Goal: Entertainment & Leisure: Consume media (video, audio)

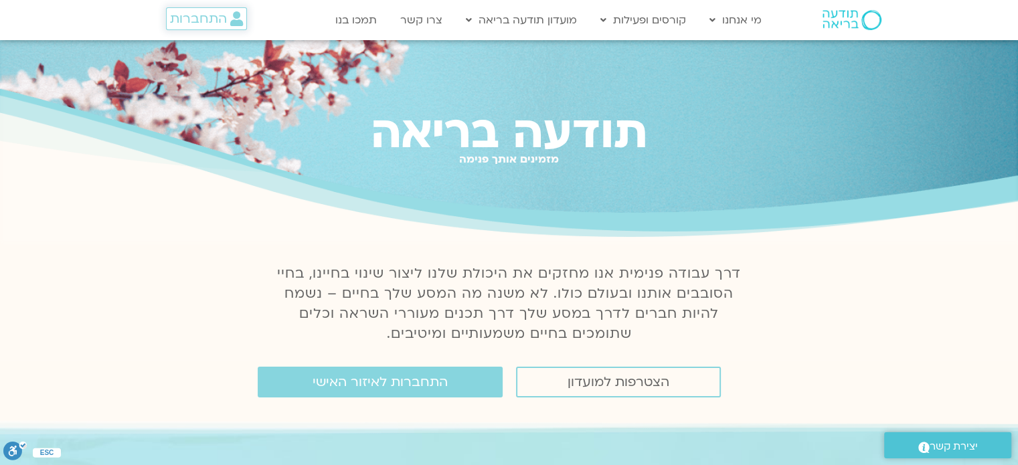
click at [214, 16] on span "התחברות" at bounding box center [198, 18] width 57 height 15
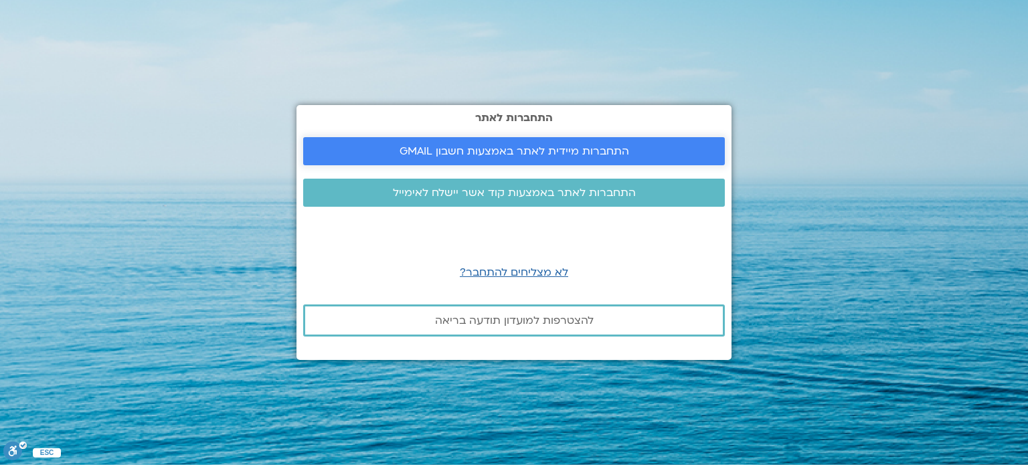
click at [673, 149] on span "התחברות מיידית לאתר באמצעות חשבון GMAIL" at bounding box center [514, 151] width 390 height 12
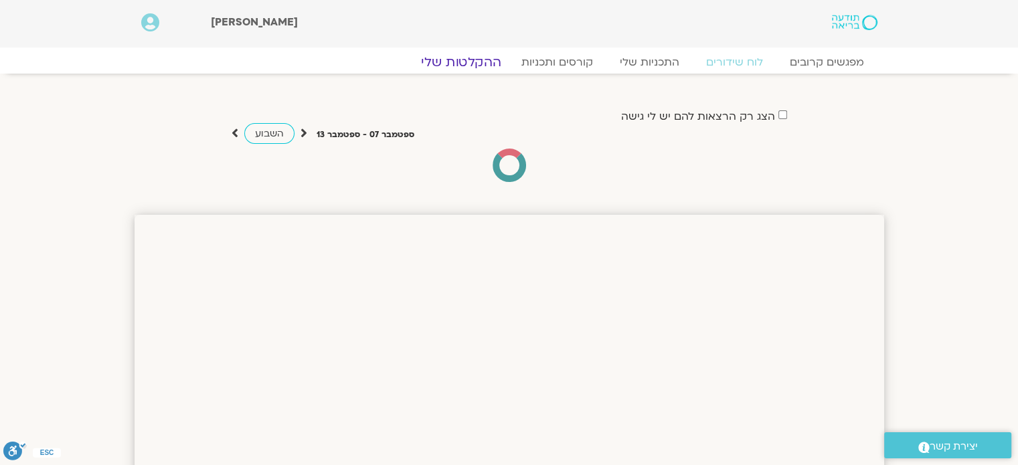
click at [468, 58] on link "ההקלטות שלי" at bounding box center [461, 62] width 112 height 16
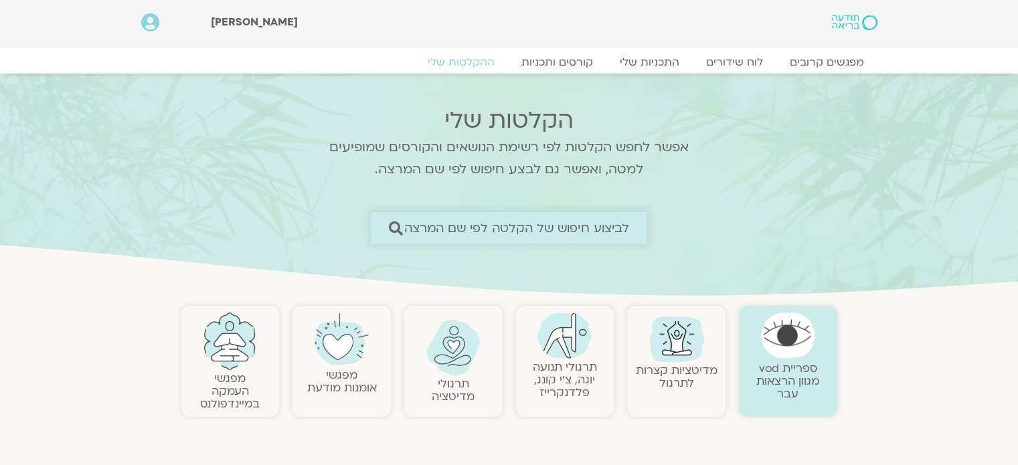
click at [609, 225] on span "לביצוע חיפוש של הקלטה לפי שם המרצה" at bounding box center [517, 228] width 226 height 14
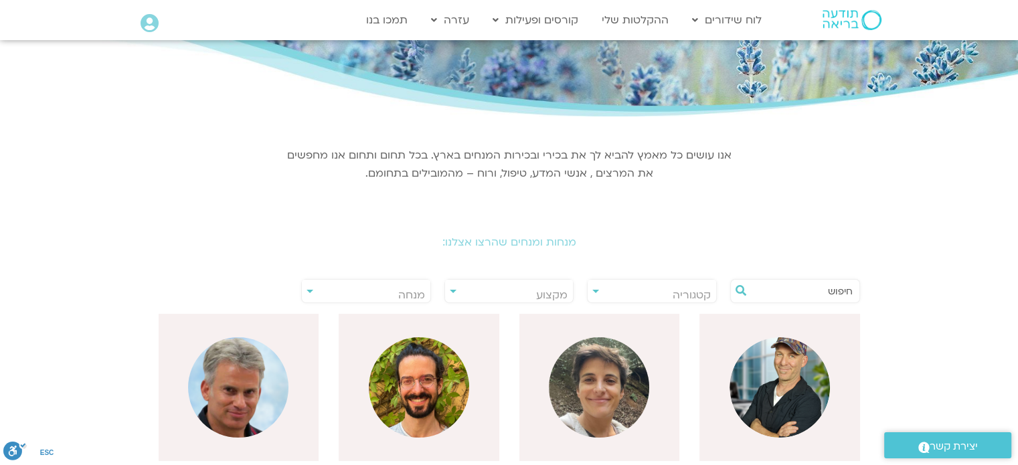
scroll to position [114, 0]
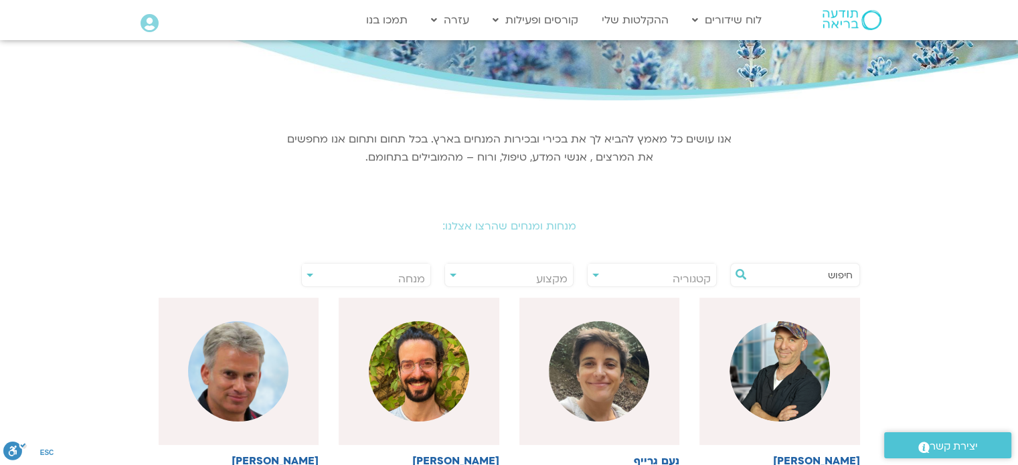
click at [843, 274] on input "text" at bounding box center [802, 275] width 102 height 23
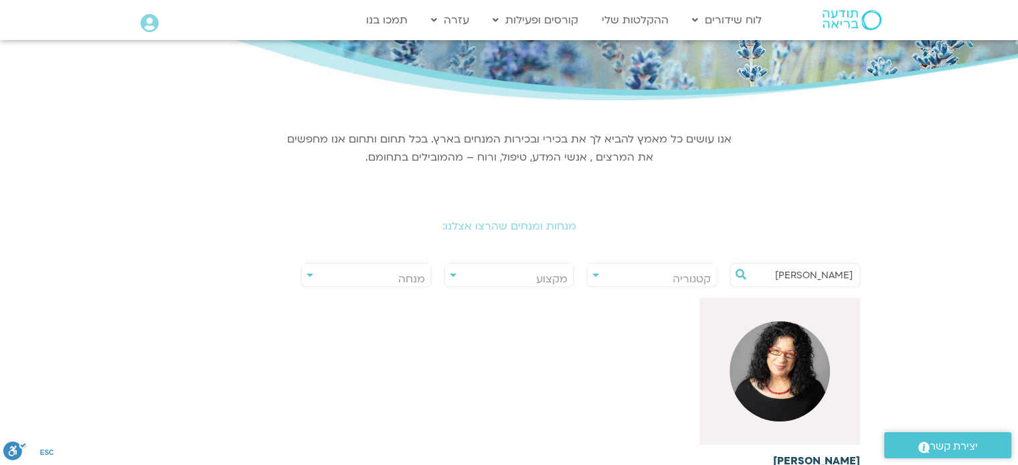
type input "ארנינה"
click at [811, 378] on img at bounding box center [780, 371] width 100 height 100
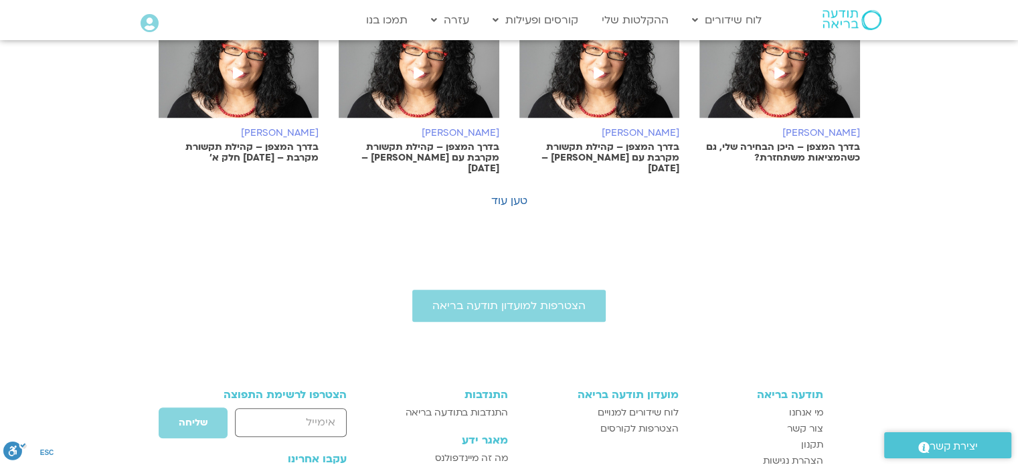
scroll to position [1007, 0]
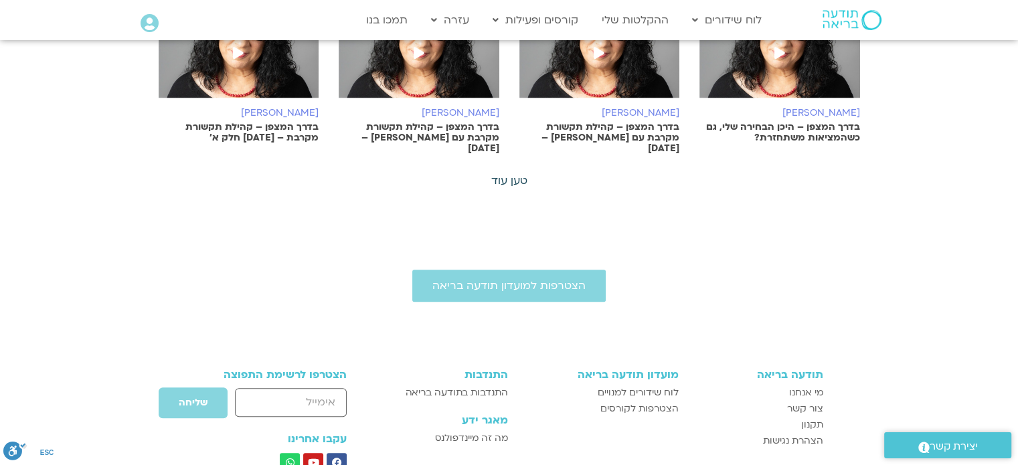
click at [519, 173] on link "טען עוד" at bounding box center [509, 180] width 36 height 15
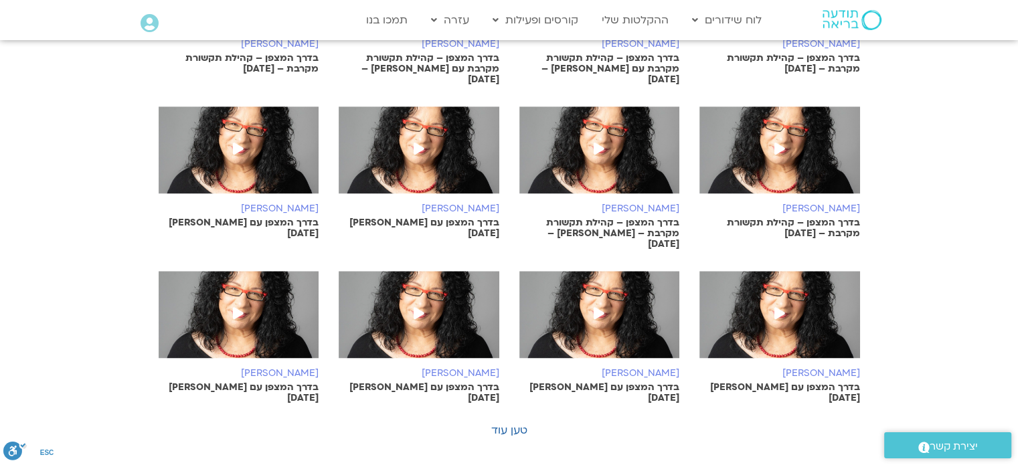
scroll to position [1468, 0]
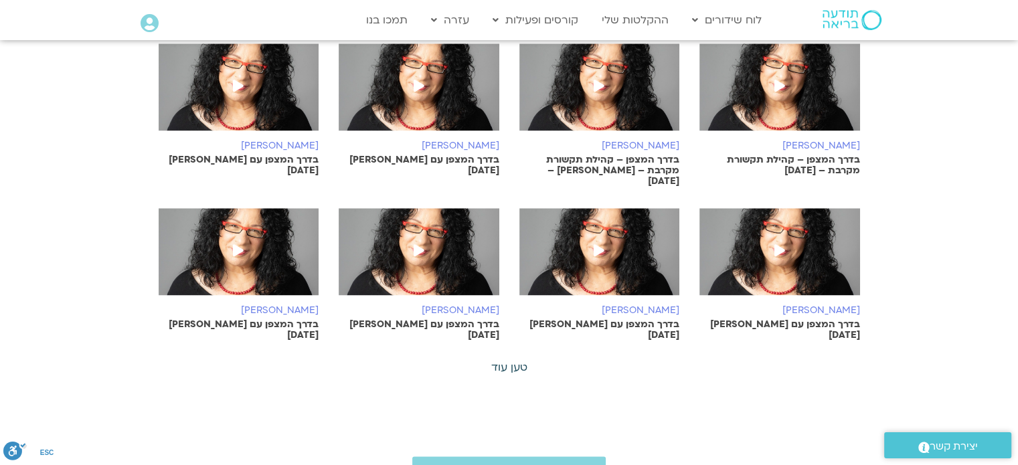
click at [505, 360] on link "טען עוד" at bounding box center [509, 367] width 36 height 15
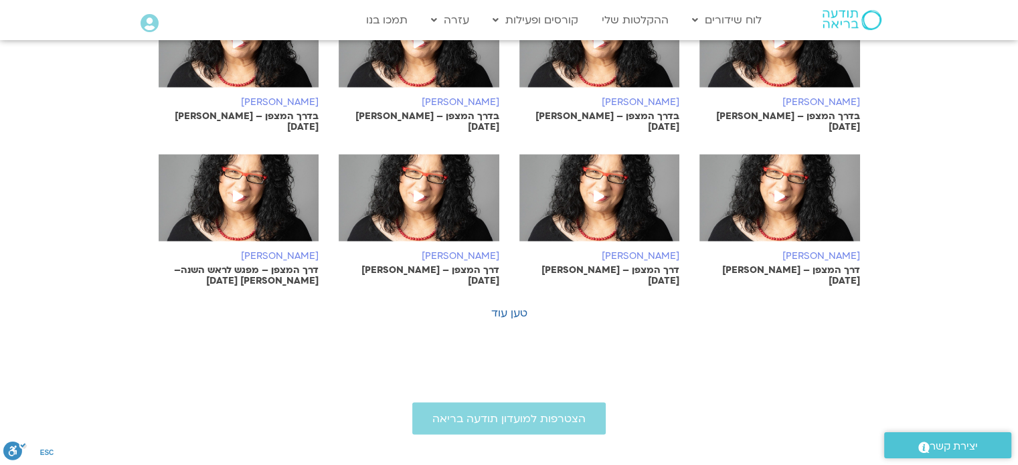
scroll to position [2189, 0]
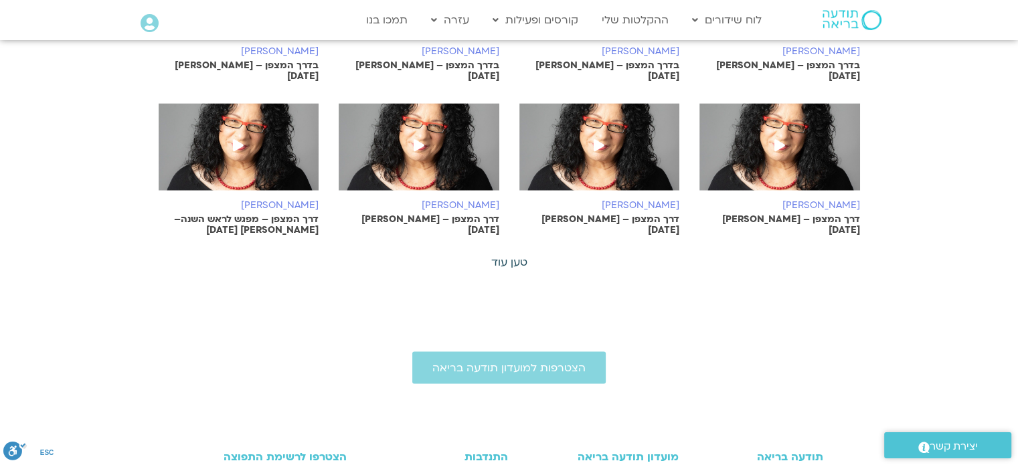
click at [503, 255] on link "טען עוד" at bounding box center [509, 262] width 36 height 15
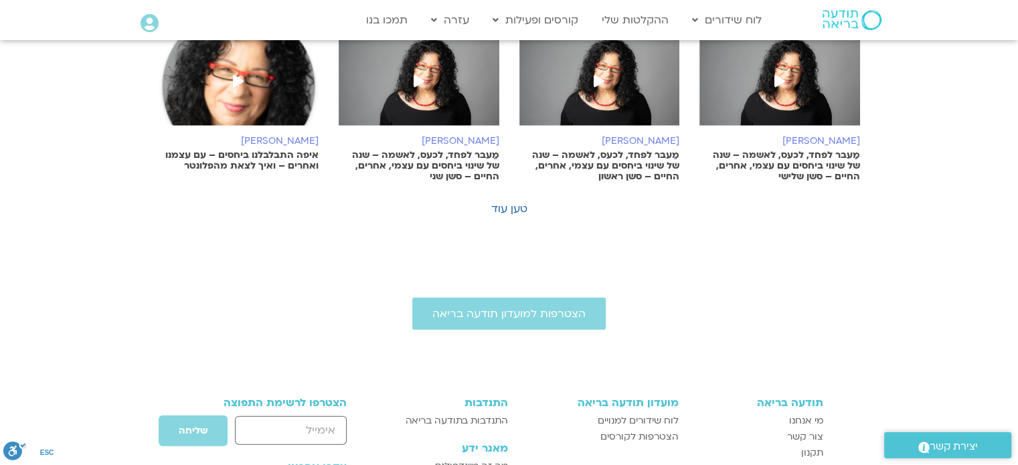
scroll to position [2904, 0]
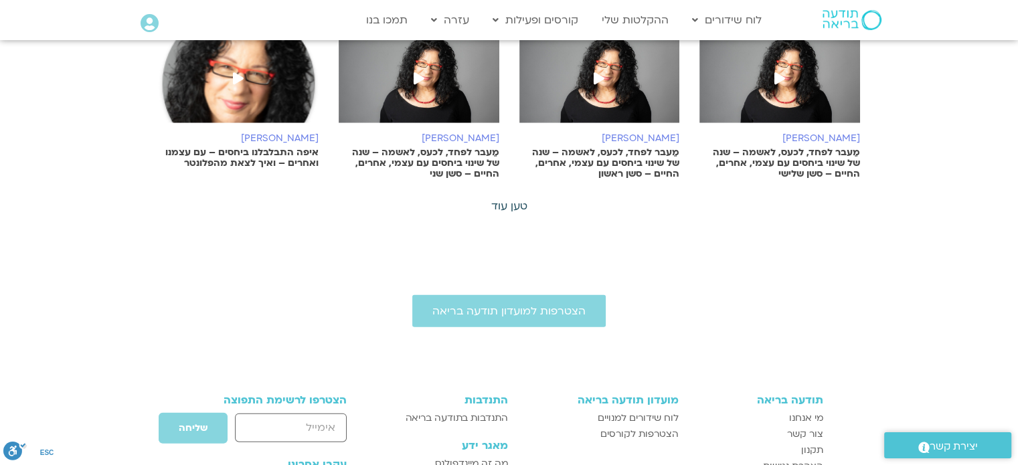
click at [511, 199] on link "טען עוד" at bounding box center [509, 206] width 36 height 15
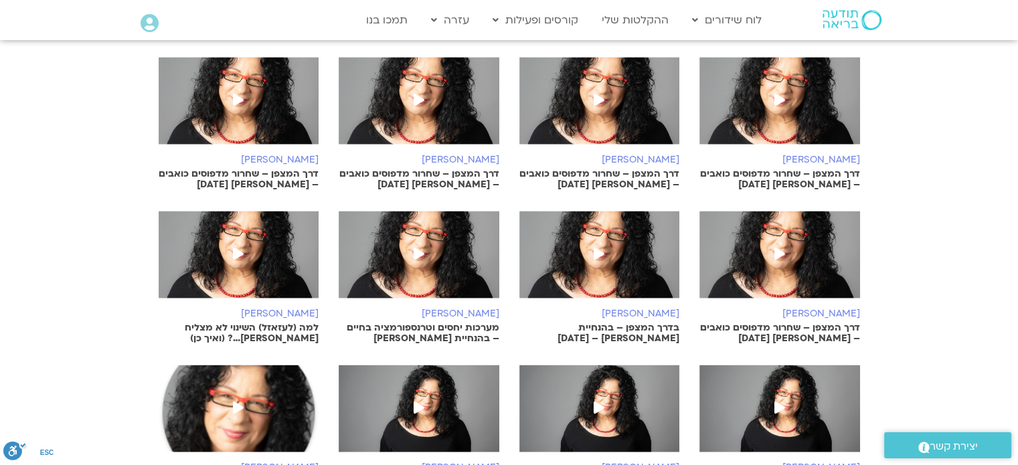
scroll to position [2574, 0]
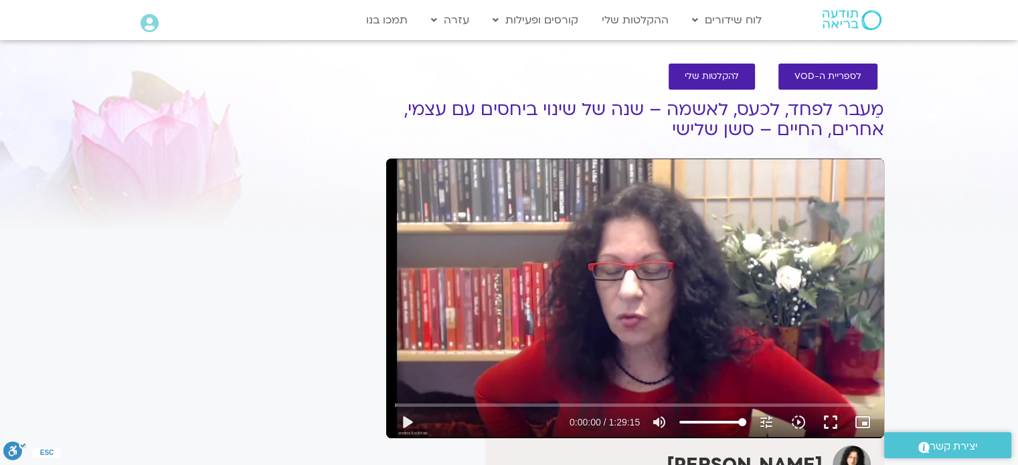
click at [407, 424] on button "play_arrow" at bounding box center [407, 422] width 32 height 32
click at [592, 405] on input "Seek" at bounding box center [635, 405] width 480 height 8
click at [860, 425] on icon "picture_in_picture_alt" at bounding box center [863, 422] width 16 height 16
type input "2201.202584"
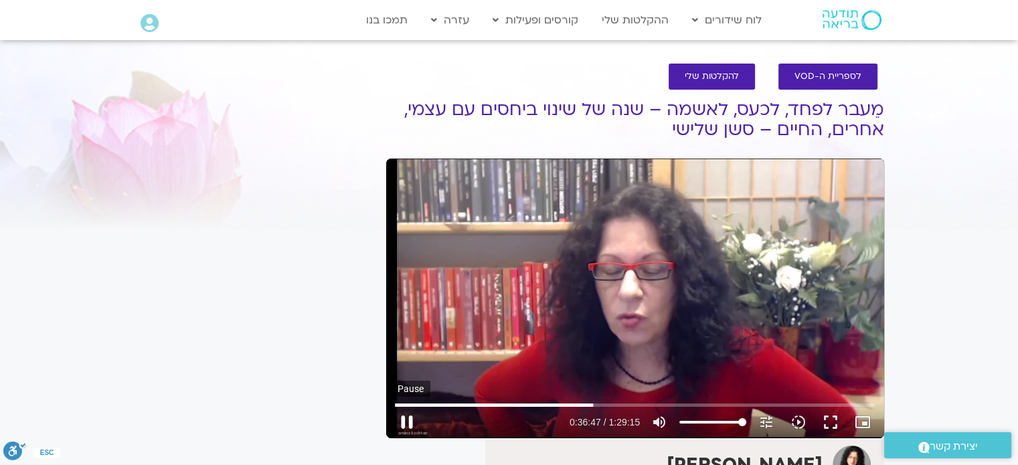
click at [405, 423] on button "pause" at bounding box center [407, 422] width 32 height 32
click at [823, 418] on button "fullscreen" at bounding box center [831, 422] width 32 height 32
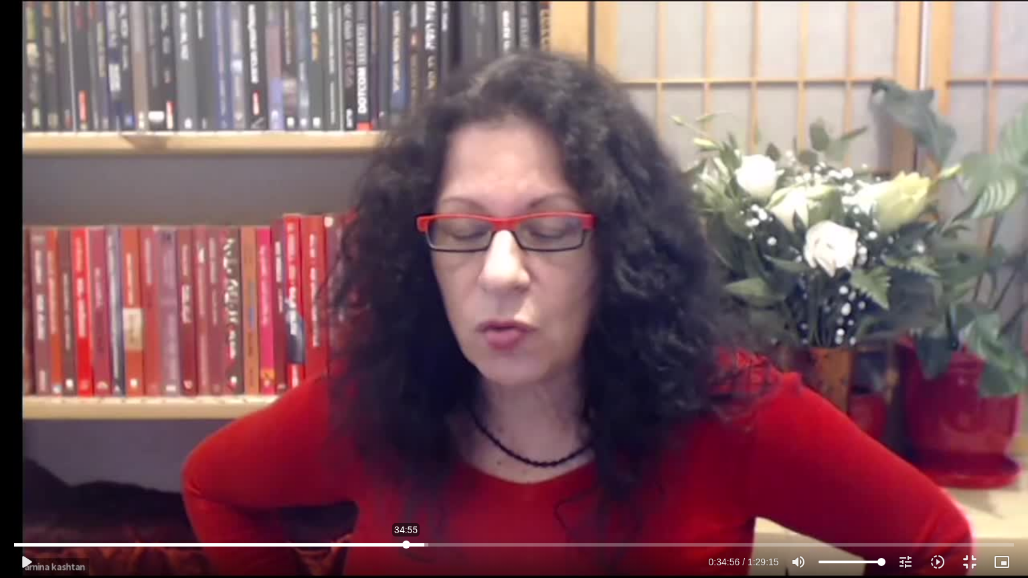
click at [406, 465] on input "Seek" at bounding box center [513, 545] width 999 height 8
click at [410, 374] on div "Skip Ad 34:45 play_arrow 0:34:56 / 1:29:15 volume_up Mute tune Resolution Auto …" at bounding box center [514, 289] width 1028 height 578
click at [394, 465] on input "Seek" at bounding box center [513, 545] width 999 height 8
click at [381, 465] on input "Seek" at bounding box center [513, 545] width 999 height 8
click at [368, 465] on input "Seek" at bounding box center [513, 545] width 999 height 8
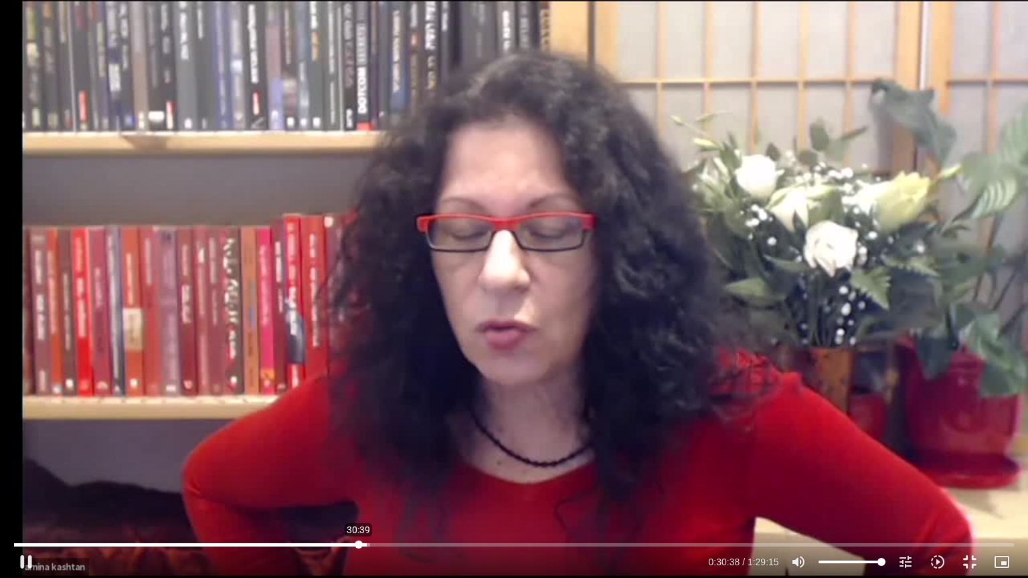
click at [359, 465] on input "Seek" at bounding box center [513, 545] width 999 height 8
click at [349, 465] on input "Seek" at bounding box center [513, 545] width 999 height 8
click at [345, 465] on input "Seek" at bounding box center [513, 545] width 999 height 8
click at [333, 465] on input "Seek" at bounding box center [513, 545] width 999 height 8
click at [298, 465] on input "Seek" at bounding box center [513, 545] width 999 height 8
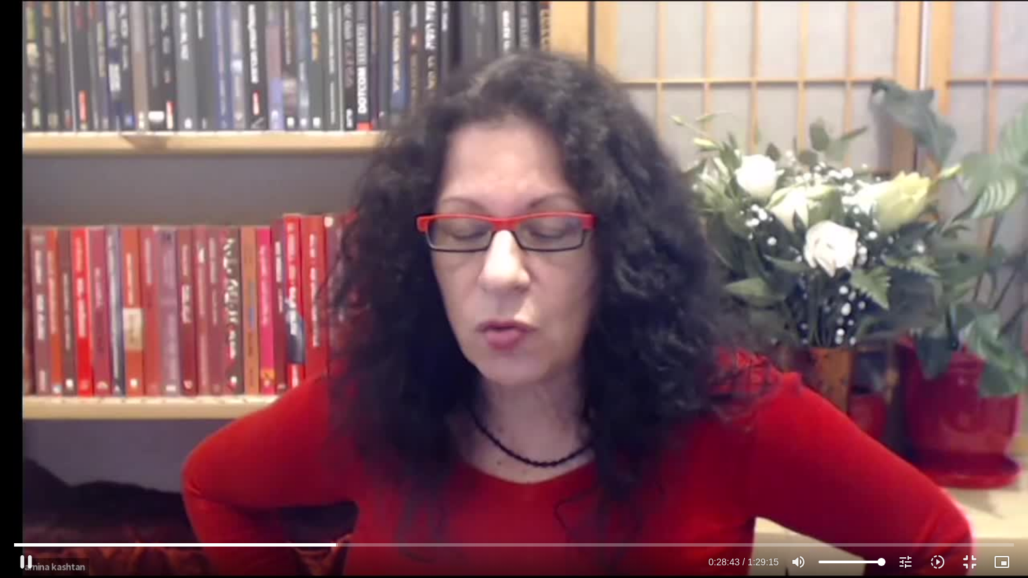
click at [284, 447] on div "Skip Ad 25:10 pause 0:28:43 / 1:29:15 volume_up Mute tune Resolution Auto 748p …" at bounding box center [514, 289] width 1028 height 578
click at [257, 418] on div "Skip Ad 25:10 play_arrow 0:28:44 / 1:29:15 volume_up Mute tune Resolution Auto …" at bounding box center [514, 289] width 1028 height 578
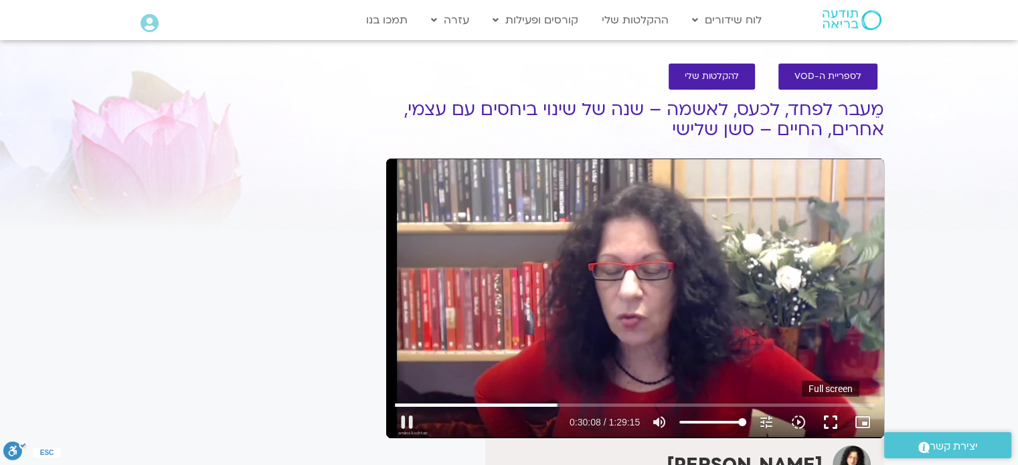
click at [838, 428] on button "fullscreen" at bounding box center [831, 422] width 32 height 32
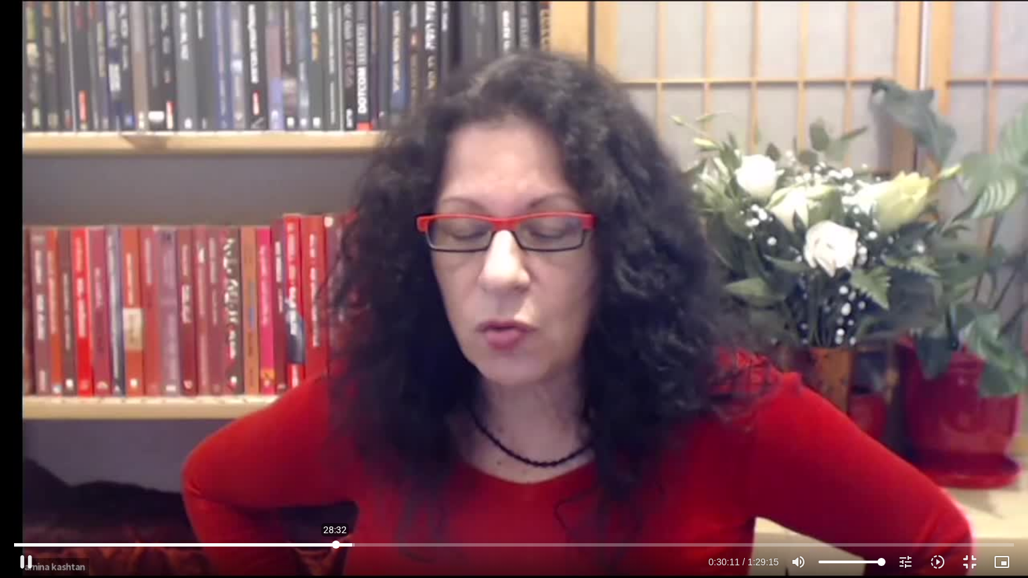
click at [335, 465] on input "Seek" at bounding box center [513, 545] width 999 height 8
click at [27, 465] on button "pause" at bounding box center [26, 562] width 32 height 32
click at [340, 465] on input "Seek" at bounding box center [513, 545] width 999 height 8
click at [378, 464] on div "Skip Ad 28:58 play_arrow 0:28:57 / 1:29:15 volume_up Mute tune Resolution Auto …" at bounding box center [514, 289] width 1028 height 578
click at [343, 465] on input "Seek" at bounding box center [513, 545] width 999 height 8
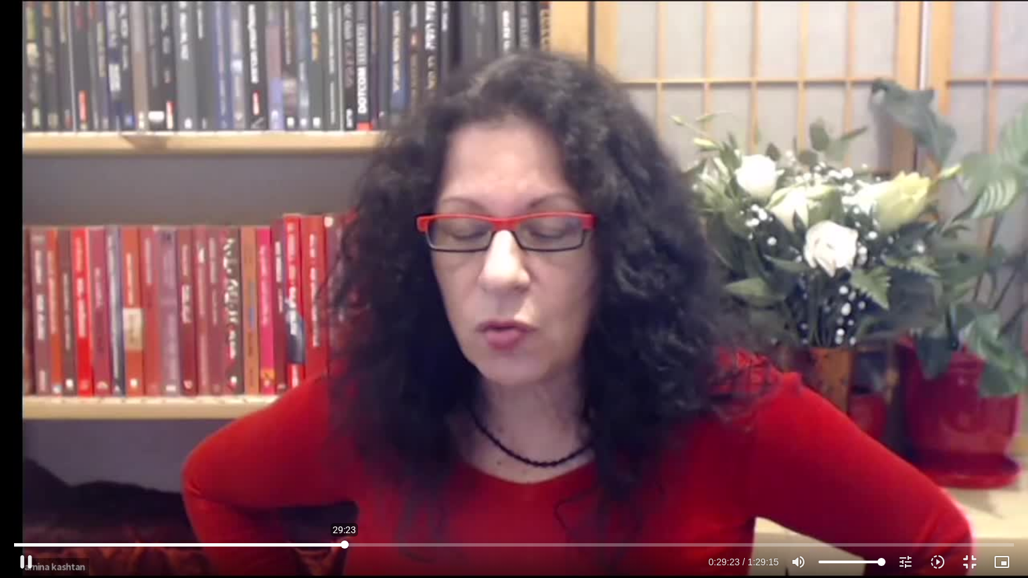
click at [345, 465] on input "Seek" at bounding box center [513, 545] width 999 height 8
click at [343, 465] on input "Seek" at bounding box center [513, 545] width 999 height 8
click at [342, 465] on input "Seek" at bounding box center [513, 545] width 999 height 8
click at [341, 465] on input "Seek" at bounding box center [513, 545] width 999 height 8
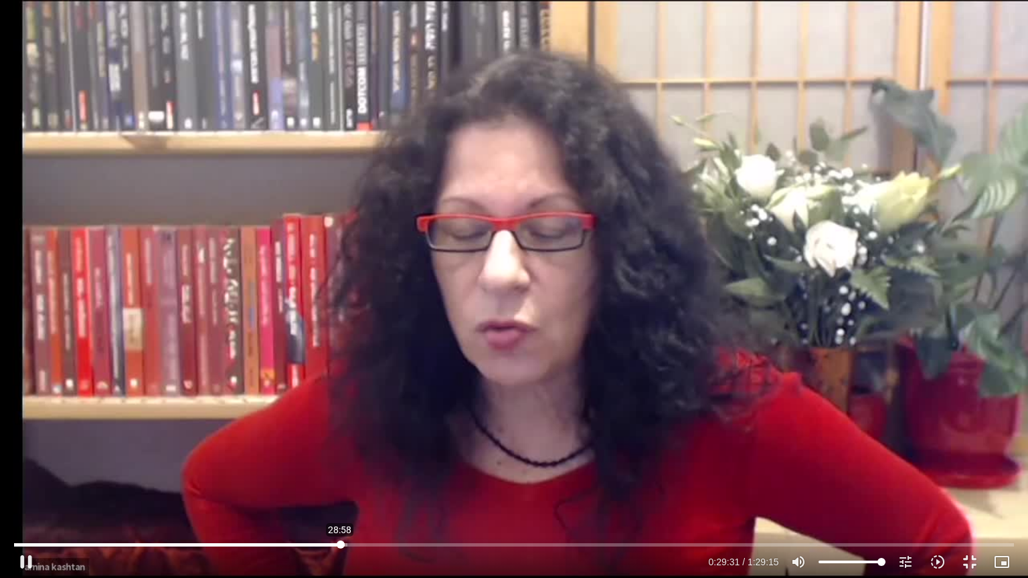
click at [340, 465] on input "Seek" at bounding box center [513, 545] width 999 height 8
click at [27, 465] on button "pause" at bounding box center [26, 562] width 32 height 32
type input "1756.432342"
click at [10, 465] on button "play_arrow" at bounding box center [26, 562] width 32 height 32
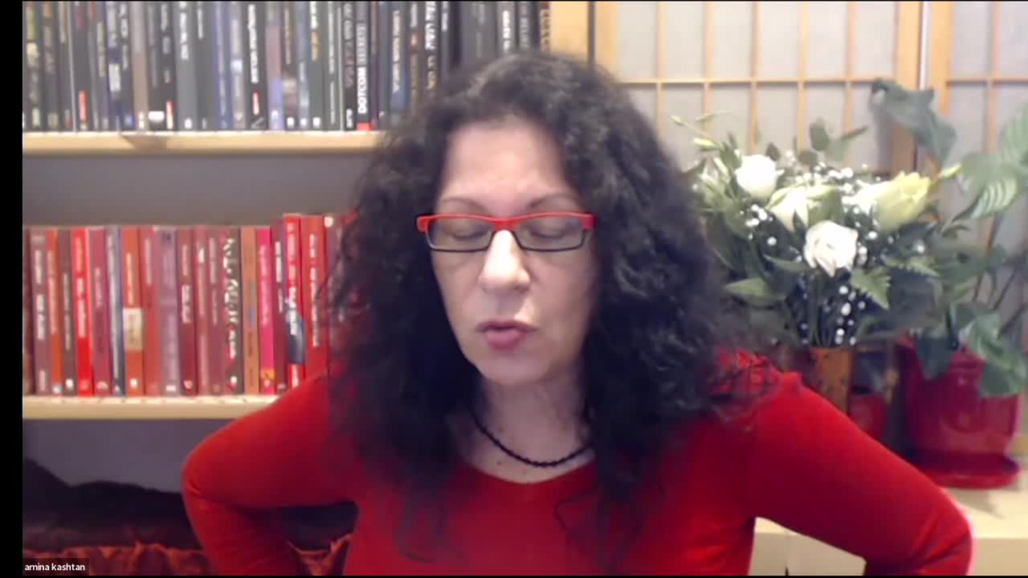
click at [10, 465] on button "pause" at bounding box center [26, 562] width 32 height 32
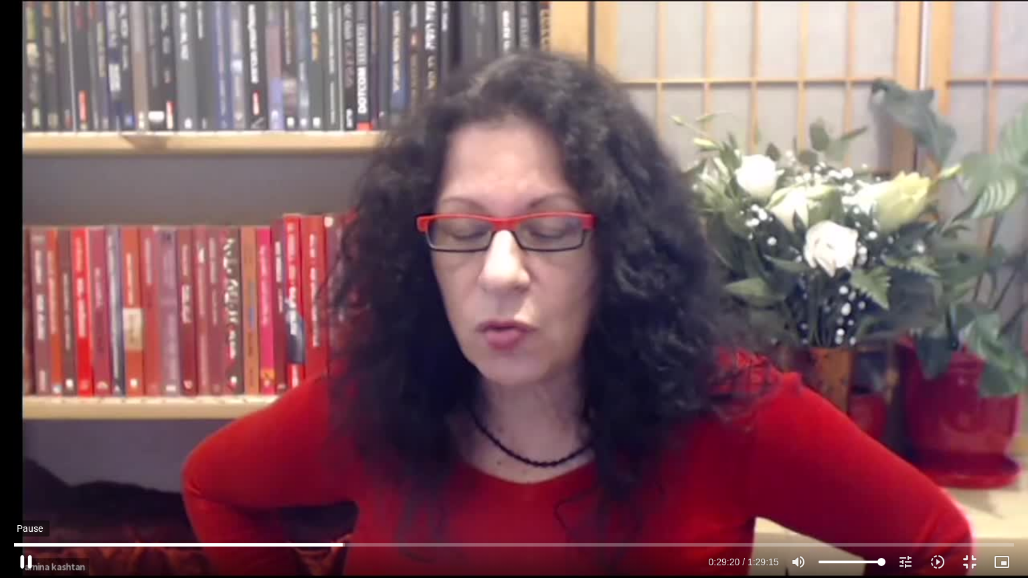
click at [35, 465] on button "pause" at bounding box center [26, 562] width 32 height 32
click at [35, 465] on button "play_arrow" at bounding box center [26, 562] width 32 height 32
click at [27, 465] on button "pause" at bounding box center [26, 562] width 32 height 32
click at [27, 465] on button "play_arrow" at bounding box center [26, 562] width 32 height 32
click at [27, 465] on button "pause" at bounding box center [26, 562] width 32 height 32
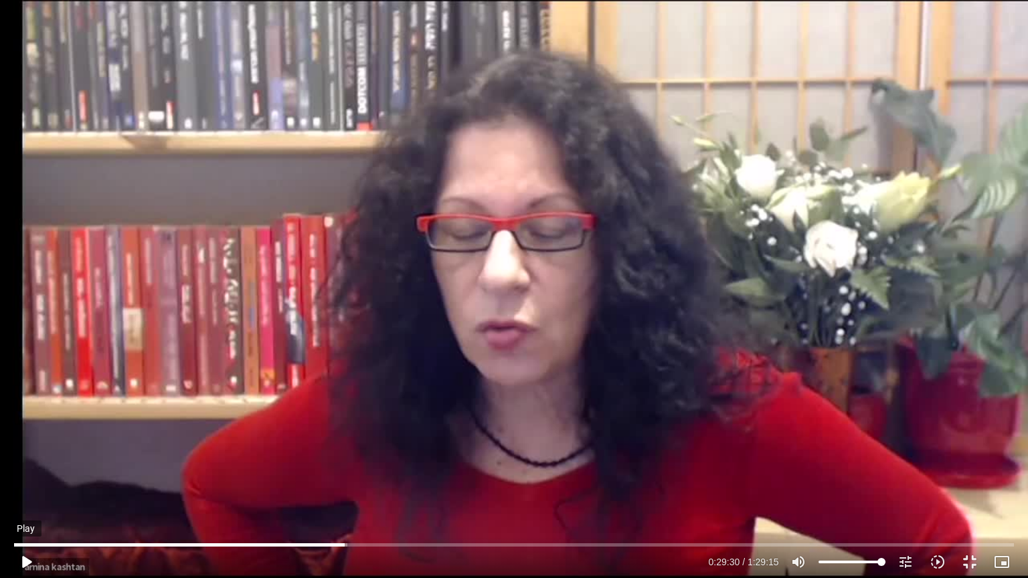
click at [23, 465] on button "play_arrow" at bounding box center [26, 562] width 32 height 32
click at [353, 465] on input "Seek" at bounding box center [513, 545] width 999 height 8
click at [25, 465] on button "pause" at bounding box center [26, 562] width 32 height 32
click at [25, 465] on button "play_arrow" at bounding box center [26, 562] width 32 height 32
click at [23, 465] on button "pause" at bounding box center [26, 562] width 32 height 32
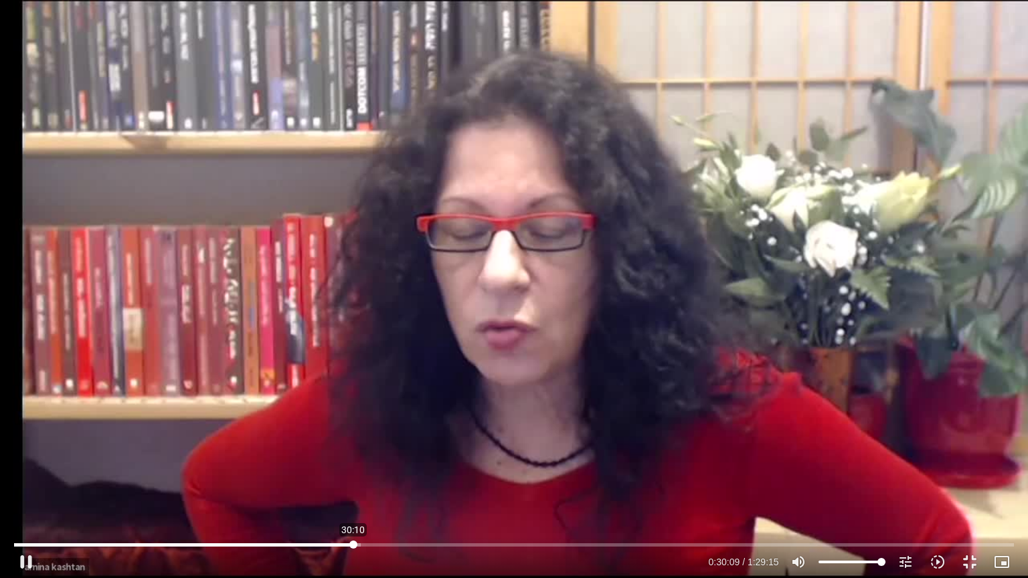
click at [353, 465] on input "Seek" at bounding box center [513, 545] width 999 height 8
click at [401, 430] on div "Skip Ad 30:10 play_arrow 0:30:09 / 1:29:15 volume_up Mute tune Resolution Auto …" at bounding box center [514, 289] width 1028 height 578
click at [27, 465] on button "pause" at bounding box center [26, 562] width 32 height 32
click at [356, 465] on input "Seek" at bounding box center [513, 545] width 999 height 8
click at [408, 455] on div "Skip Ad 30:24 play_arrow 0:30:27 / 1:29:15 volume_up Mute tune Resolution Auto …" at bounding box center [514, 289] width 1028 height 578
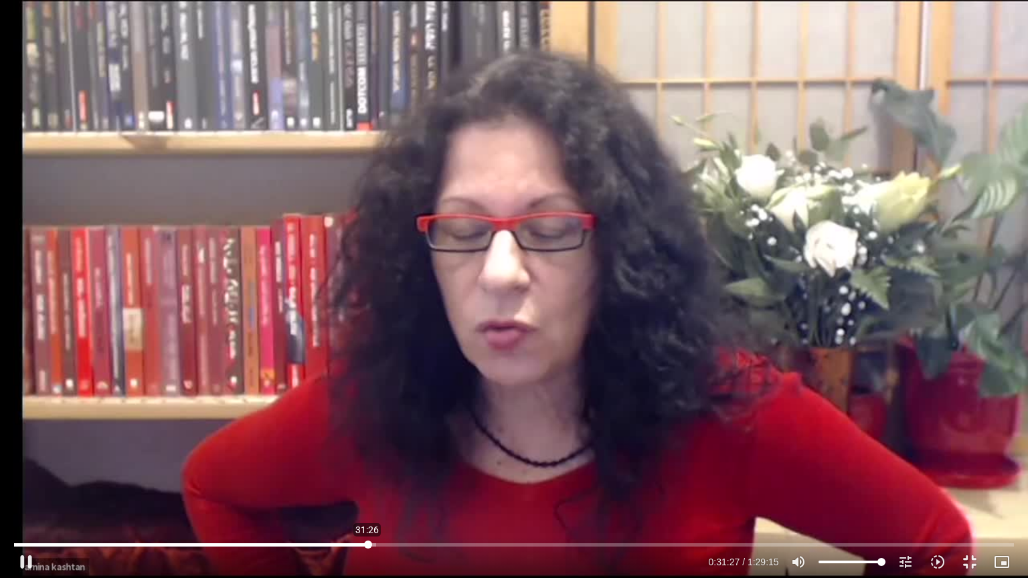
click at [368, 465] on input "Seek" at bounding box center [513, 545] width 999 height 8
click at [358, 465] on input "Seek" at bounding box center [513, 545] width 999 height 8
click at [362, 465] on input "Seek" at bounding box center [513, 545] width 999 height 8
click at [29, 465] on button "pause" at bounding box center [26, 562] width 32 height 32
type input "2024.591287"
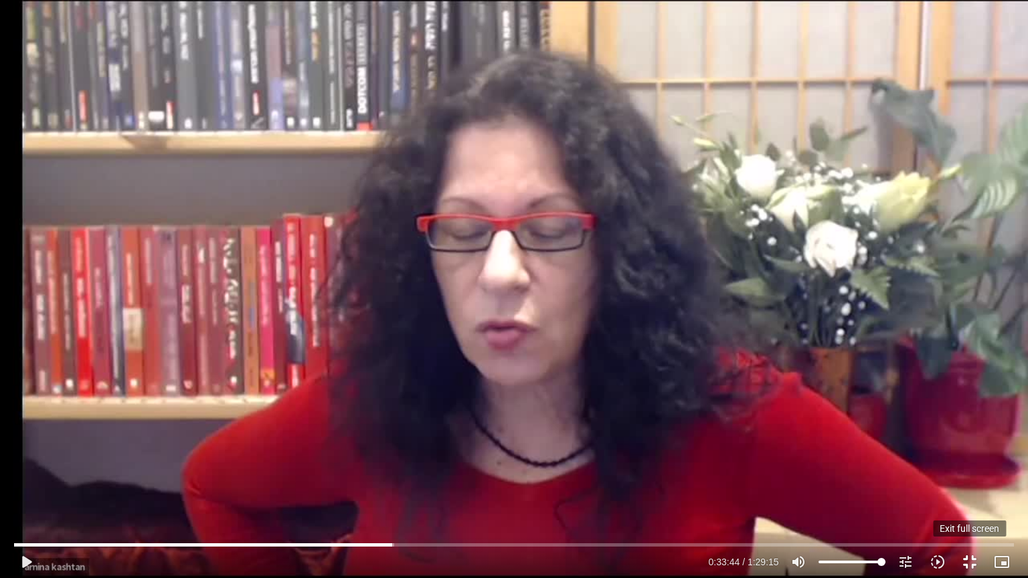
click at [966, 465] on button "fullscreen_exit" at bounding box center [970, 562] width 32 height 32
